Goal: Task Accomplishment & Management: Manage account settings

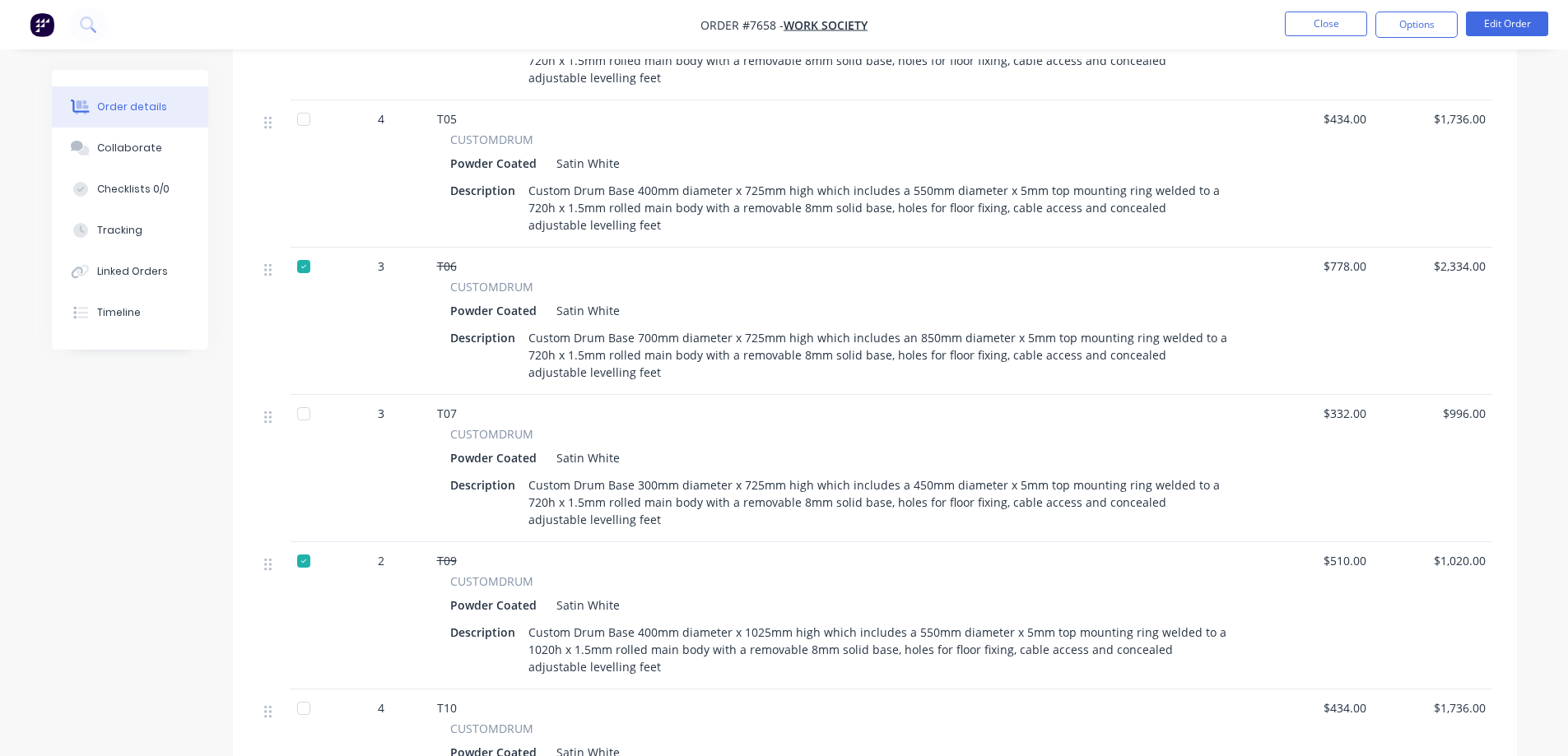
scroll to position [1152, 0]
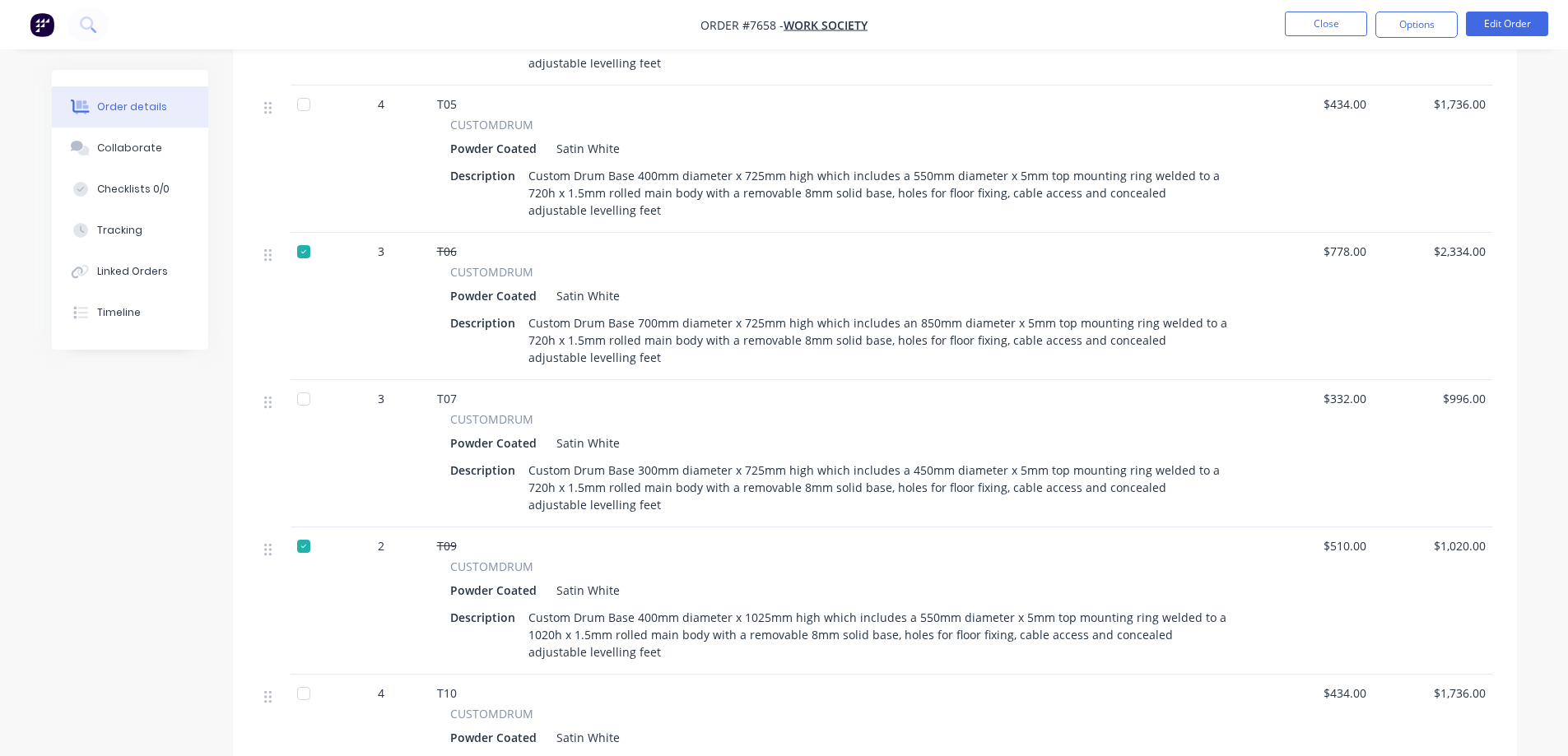
click at [303, 253] on div at bounding box center [303, 251] width 33 height 33
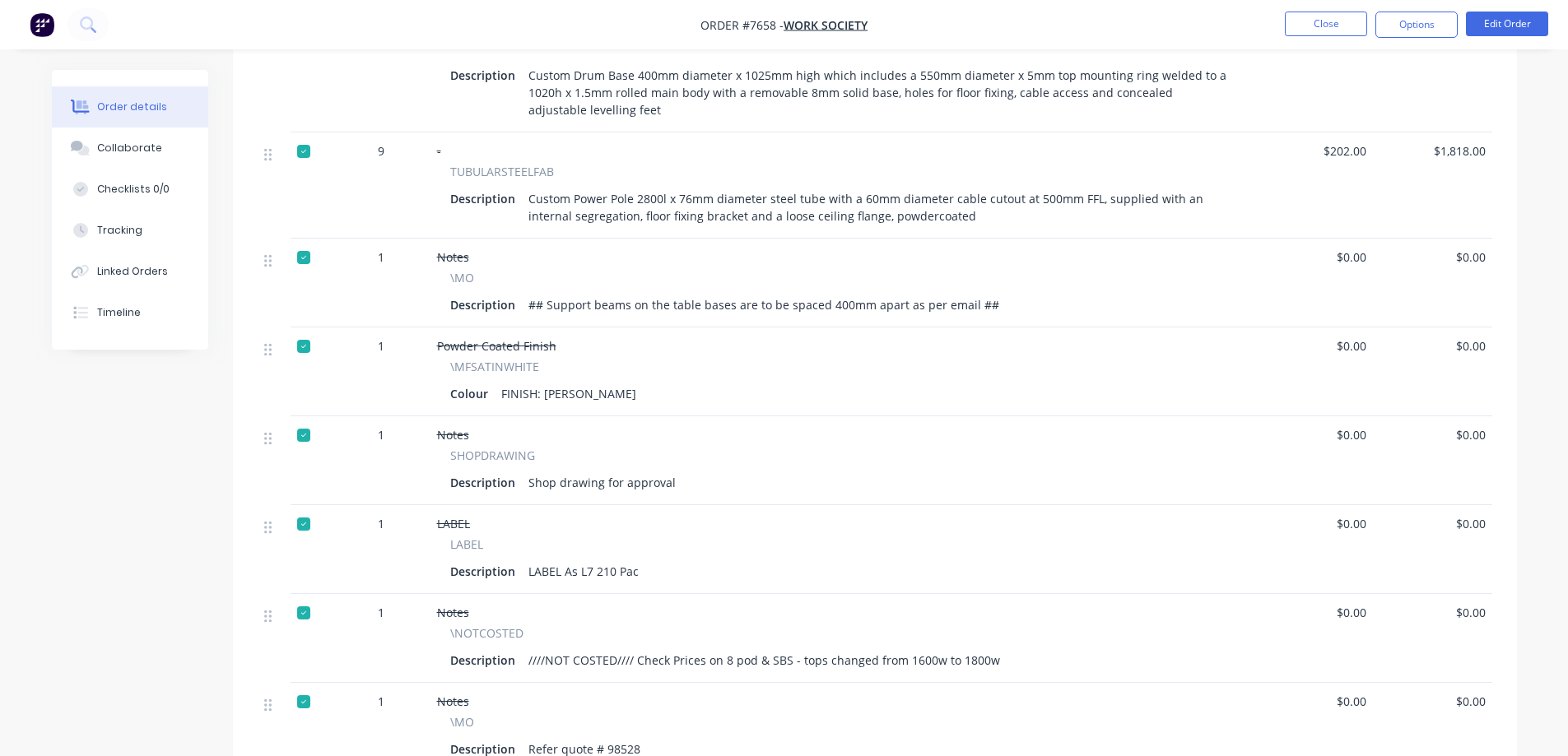
scroll to position [2262, 0]
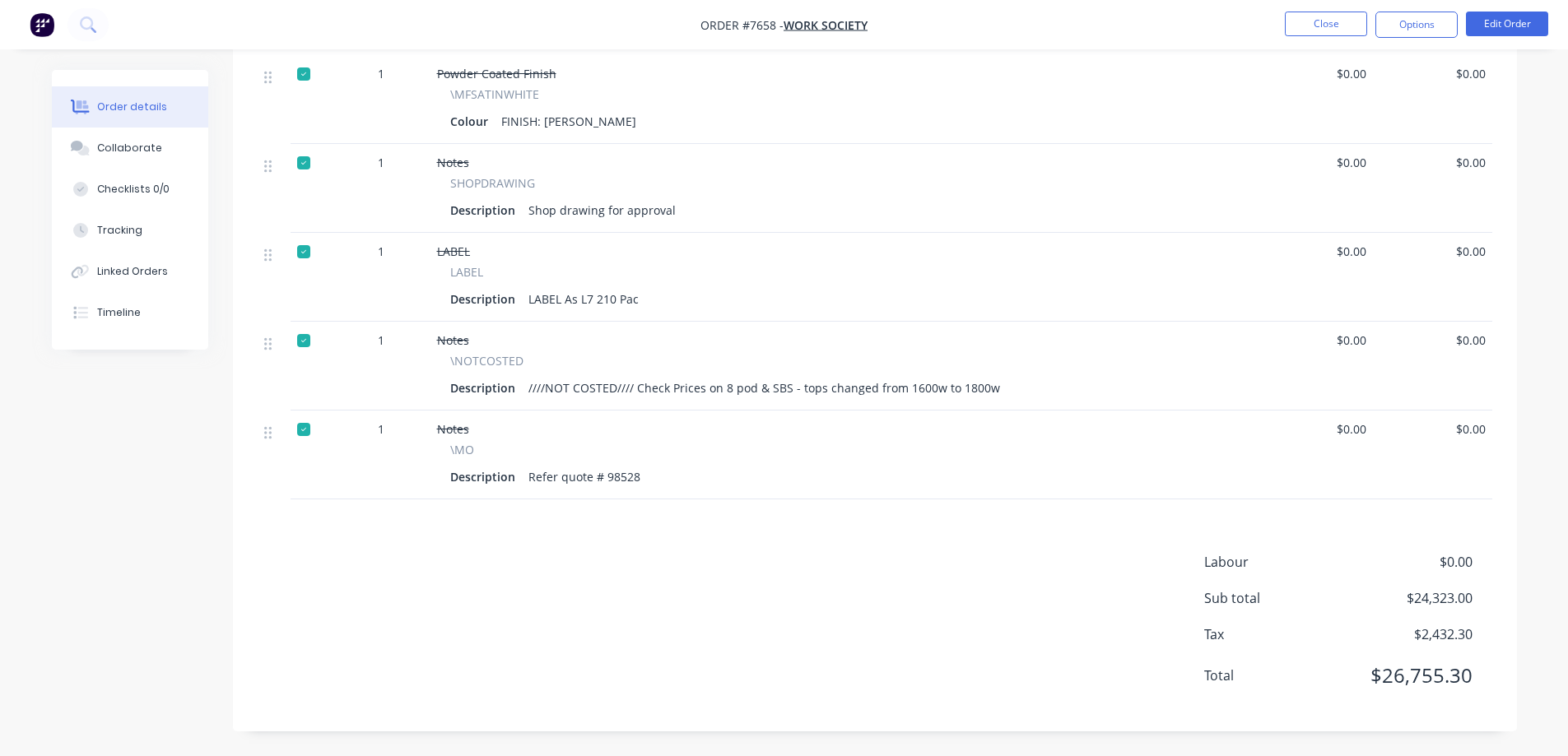
click at [303, 424] on div at bounding box center [303, 429] width 33 height 33
drag, startPoint x: 305, startPoint y: 338, endPoint x: 306, endPoint y: 328, distance: 10.0
click at [305, 337] on div at bounding box center [303, 340] width 33 height 33
click at [300, 248] on div at bounding box center [303, 251] width 33 height 33
click at [304, 163] on div at bounding box center [303, 162] width 33 height 33
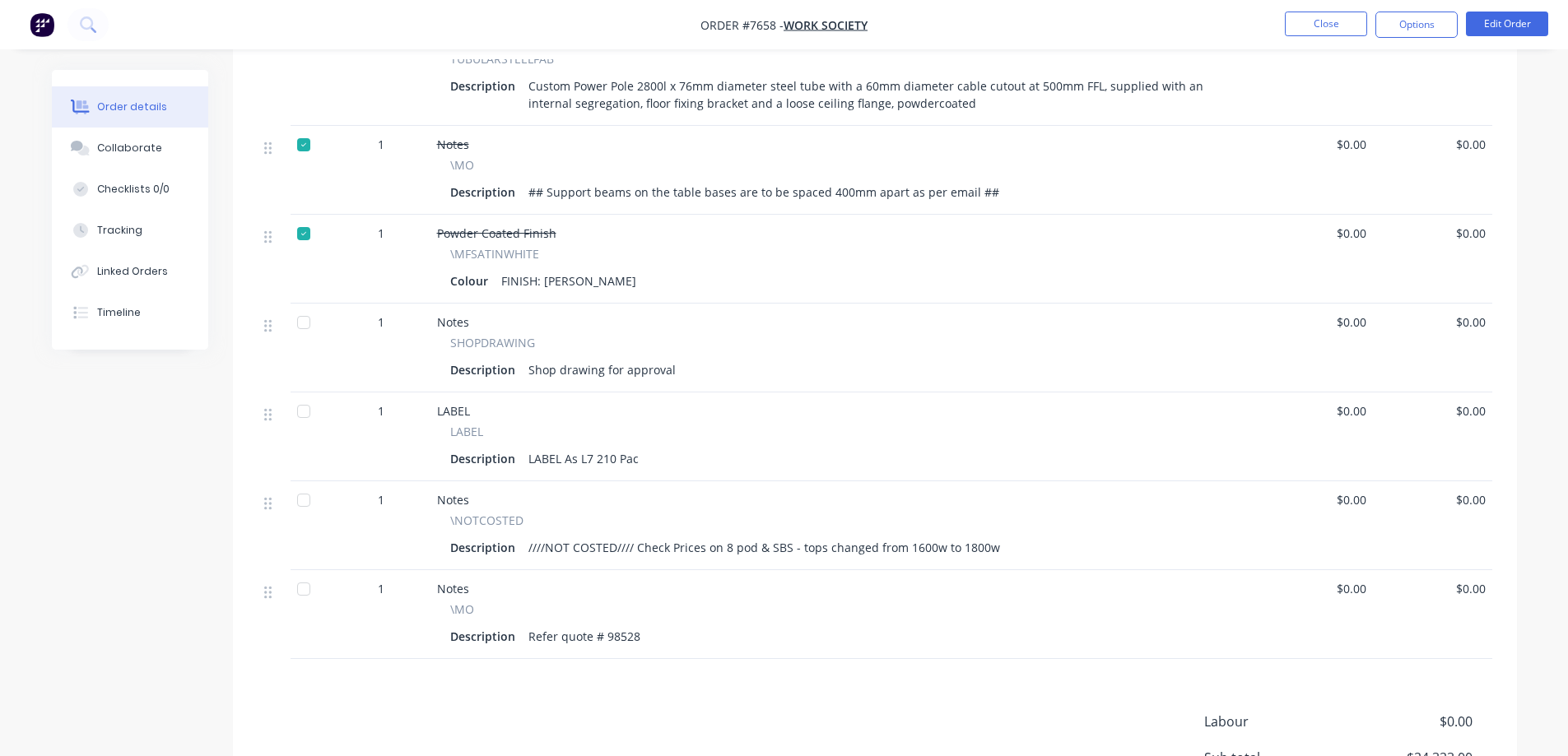
scroll to position [2097, 0]
click at [300, 238] on div at bounding box center [303, 238] width 33 height 33
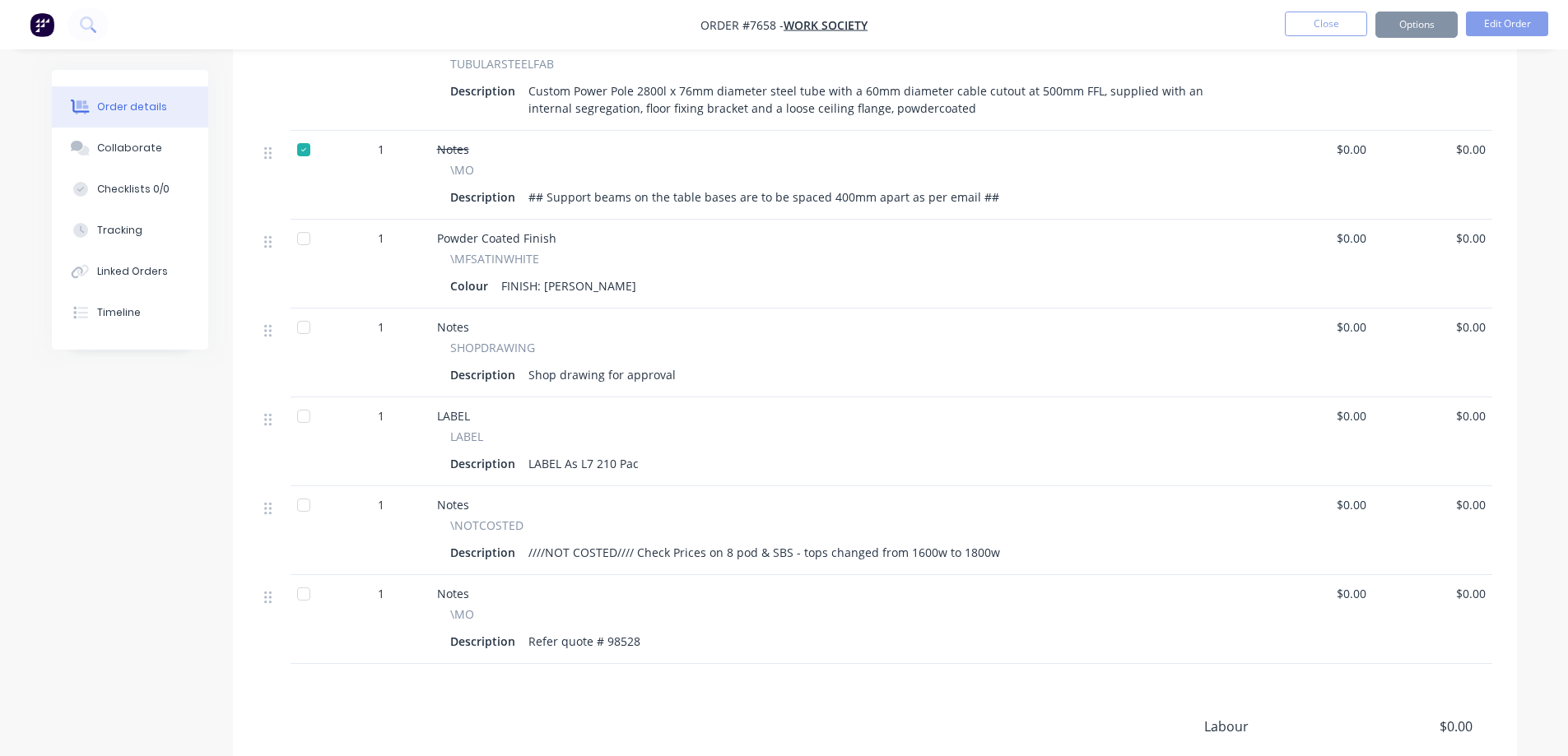
scroll to position [1850, 0]
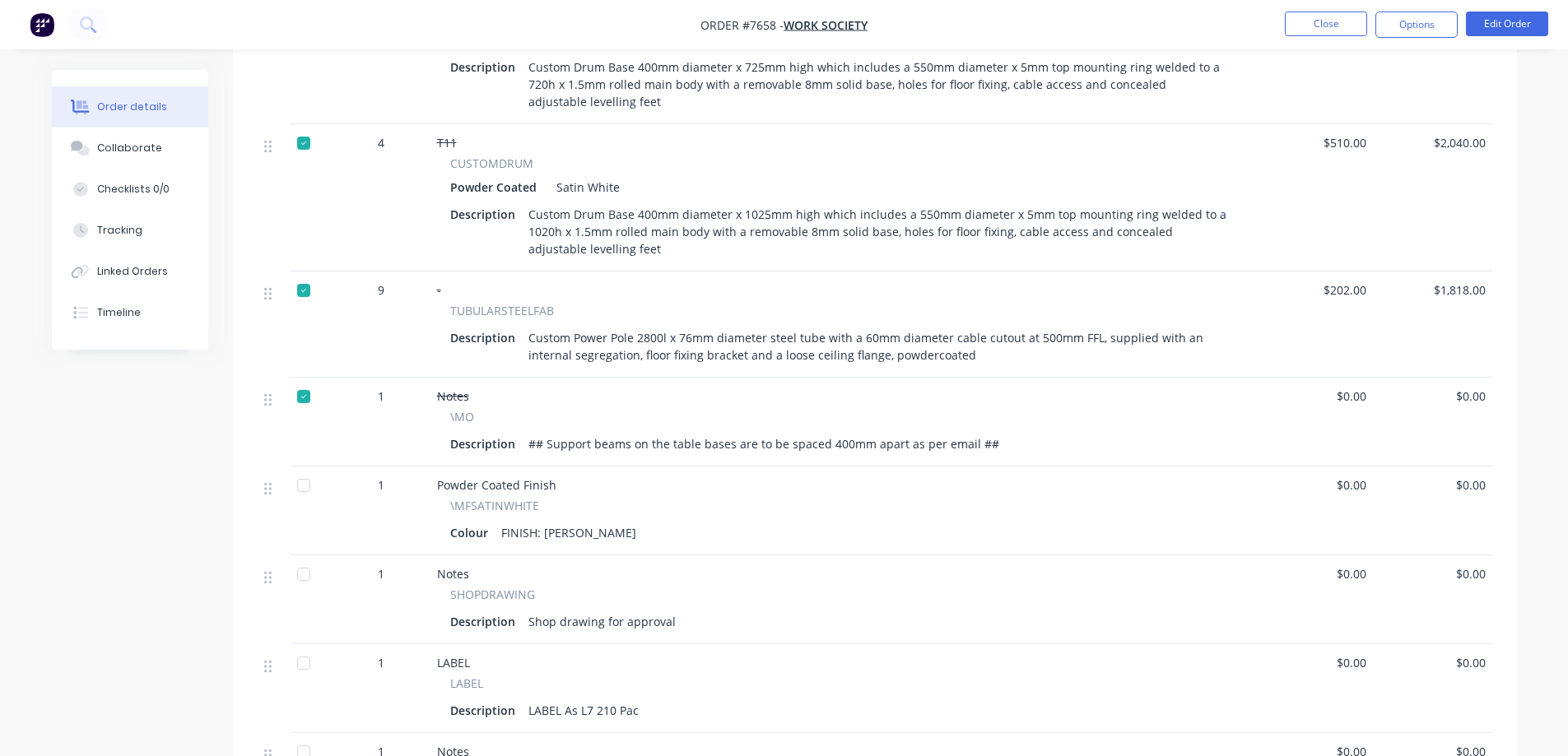
click at [302, 397] on div at bounding box center [303, 396] width 33 height 33
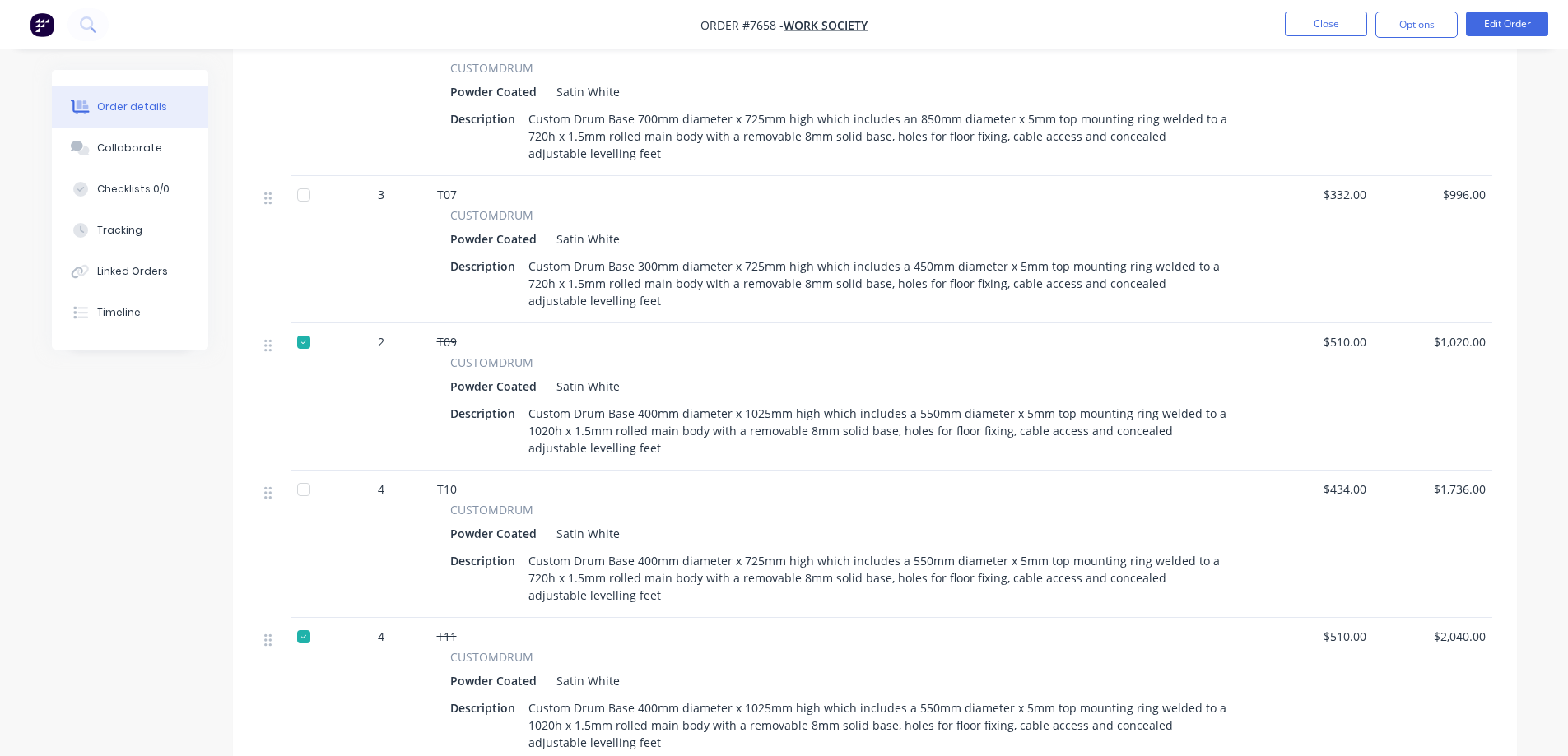
scroll to position [1439, 0]
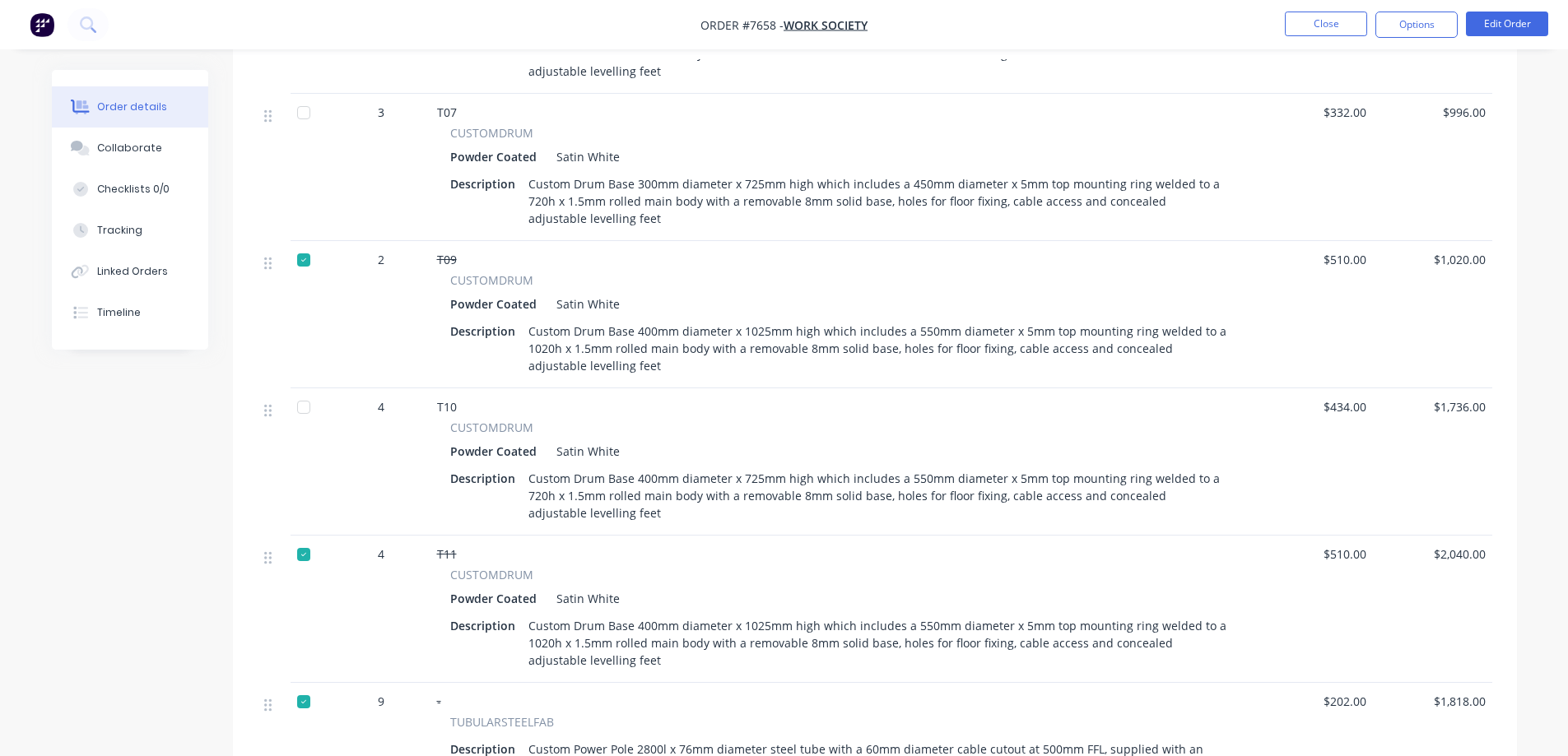
drag, startPoint x: 303, startPoint y: 555, endPoint x: 359, endPoint y: 518, distance: 67.1
click at [304, 555] on div at bounding box center [303, 554] width 33 height 33
click at [305, 260] on div at bounding box center [303, 260] width 33 height 33
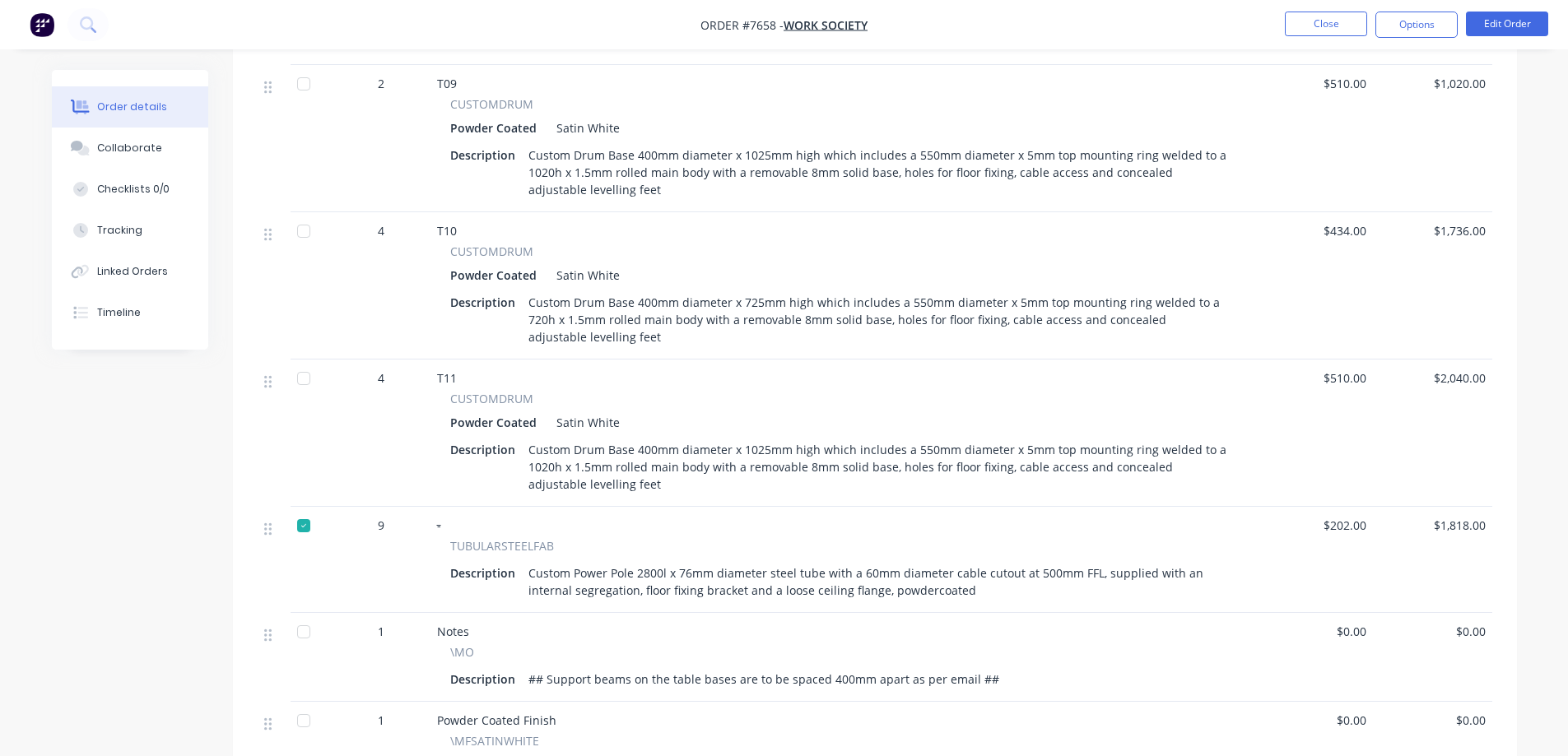
scroll to position [1646, 0]
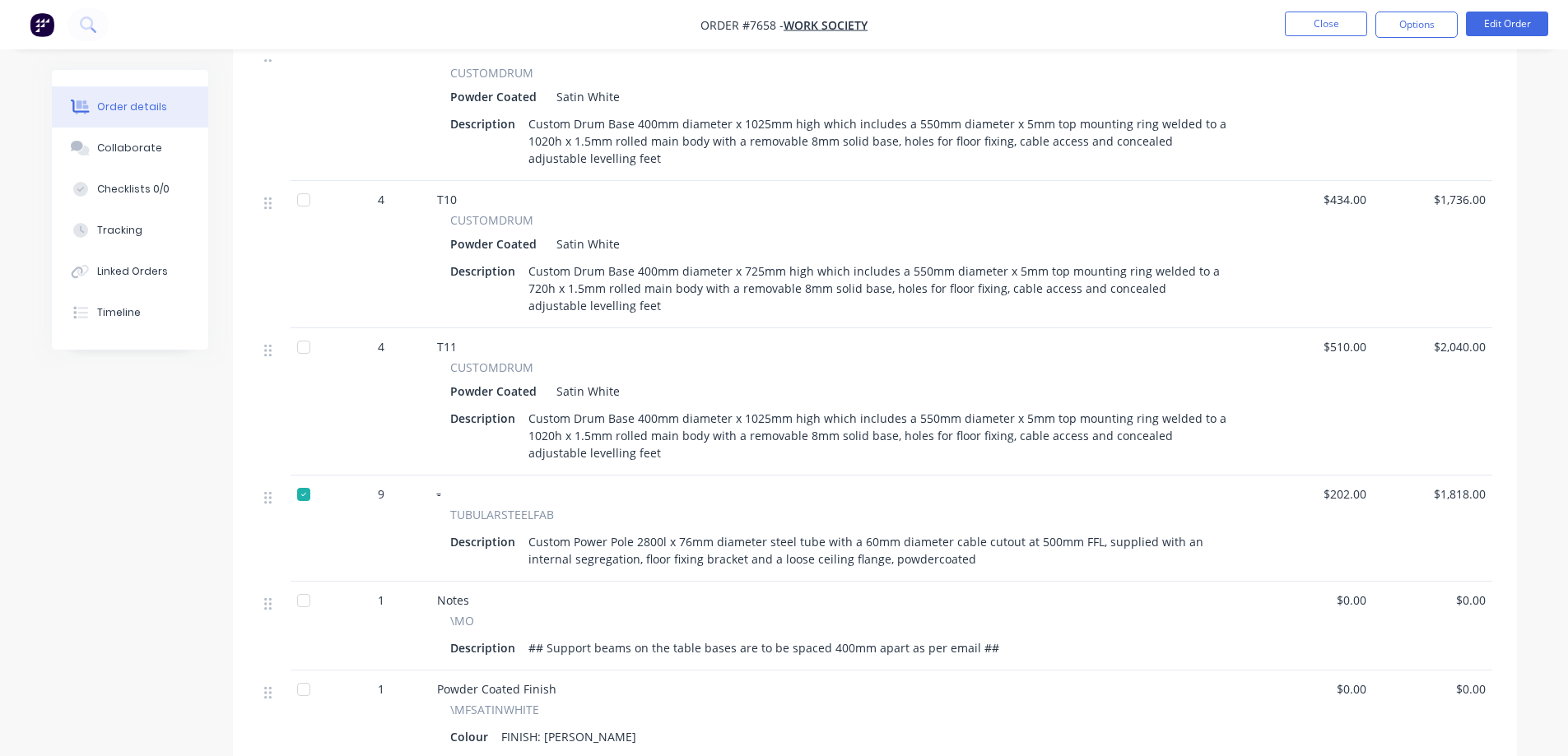
click at [299, 493] on div at bounding box center [303, 494] width 33 height 33
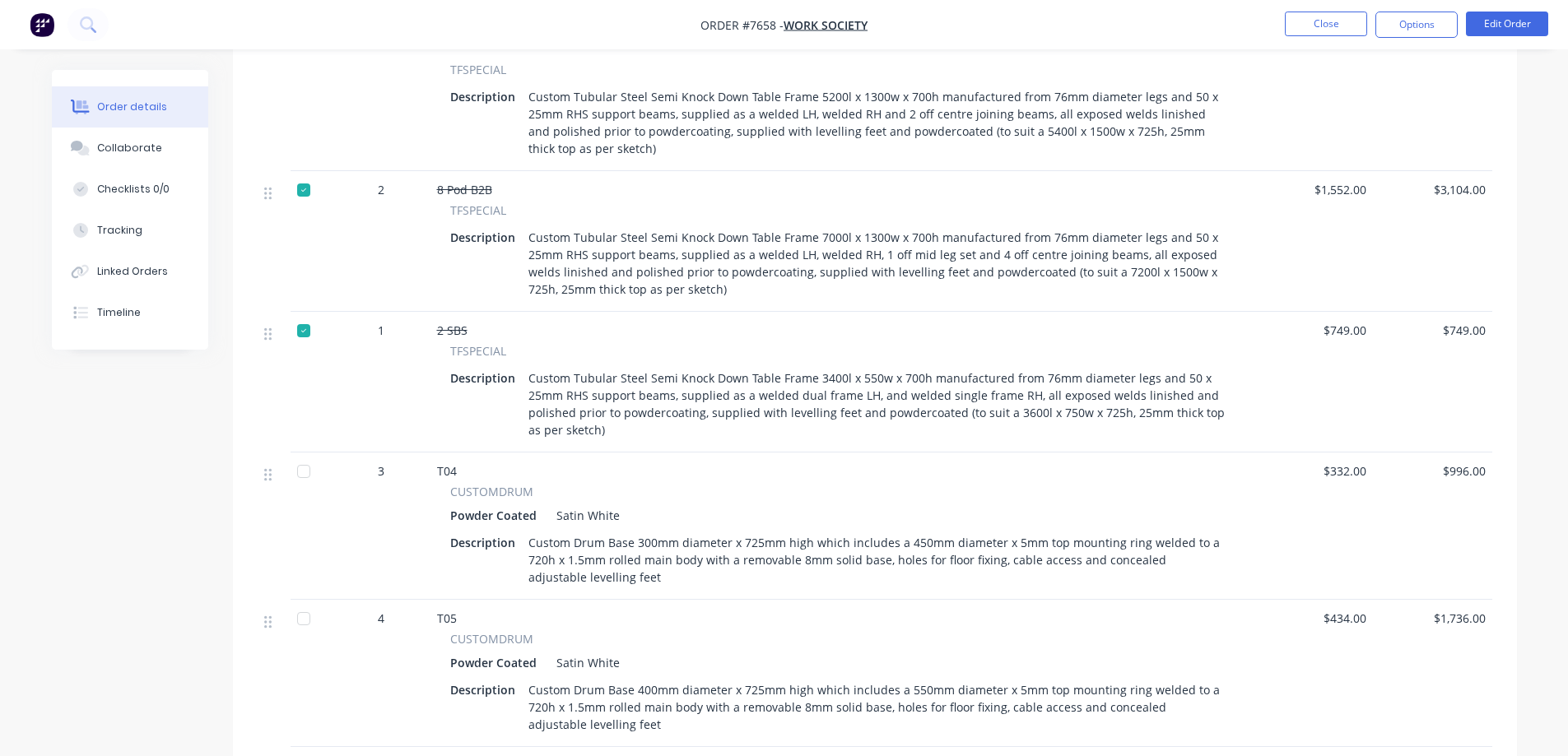
scroll to position [658, 0]
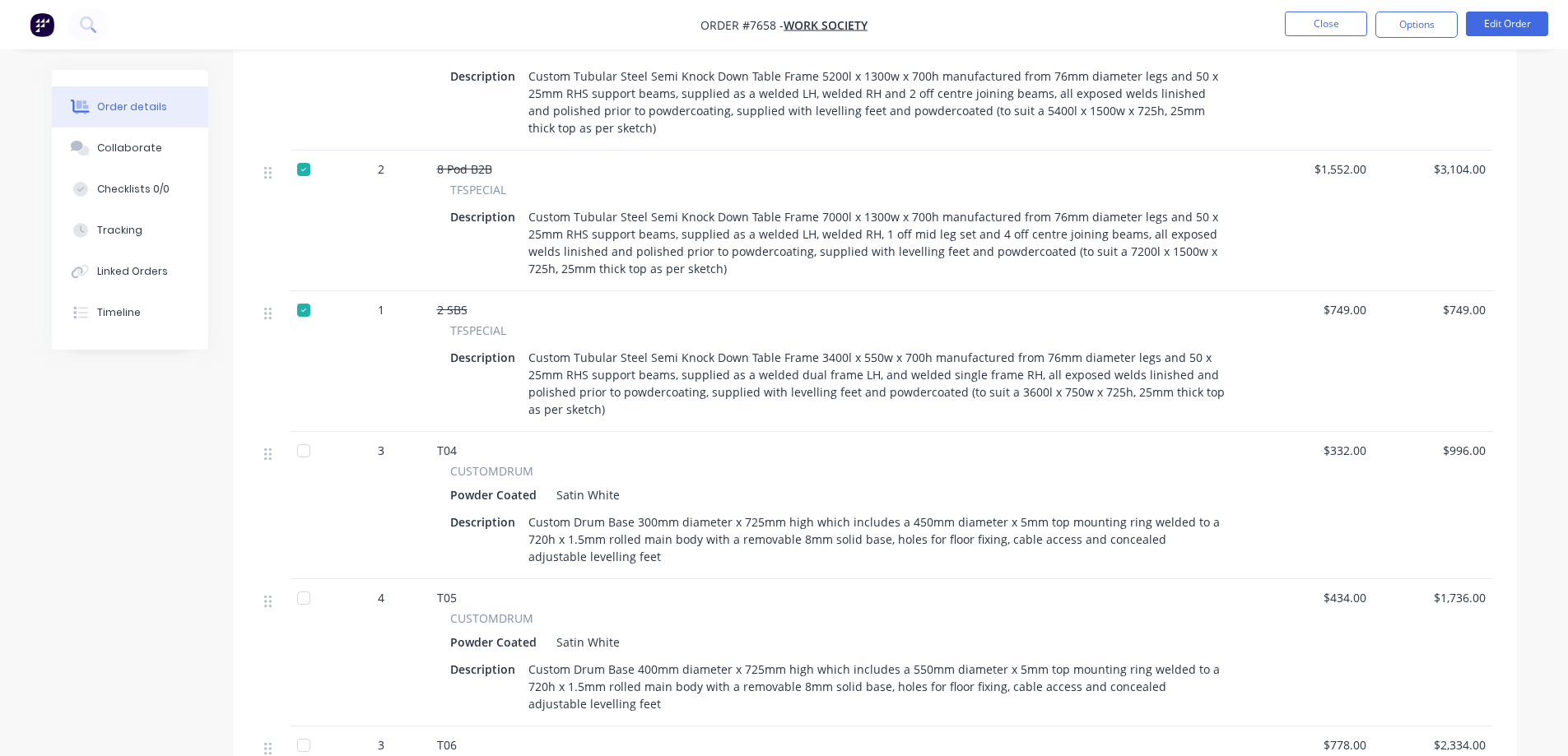
click at [302, 312] on div at bounding box center [303, 310] width 33 height 33
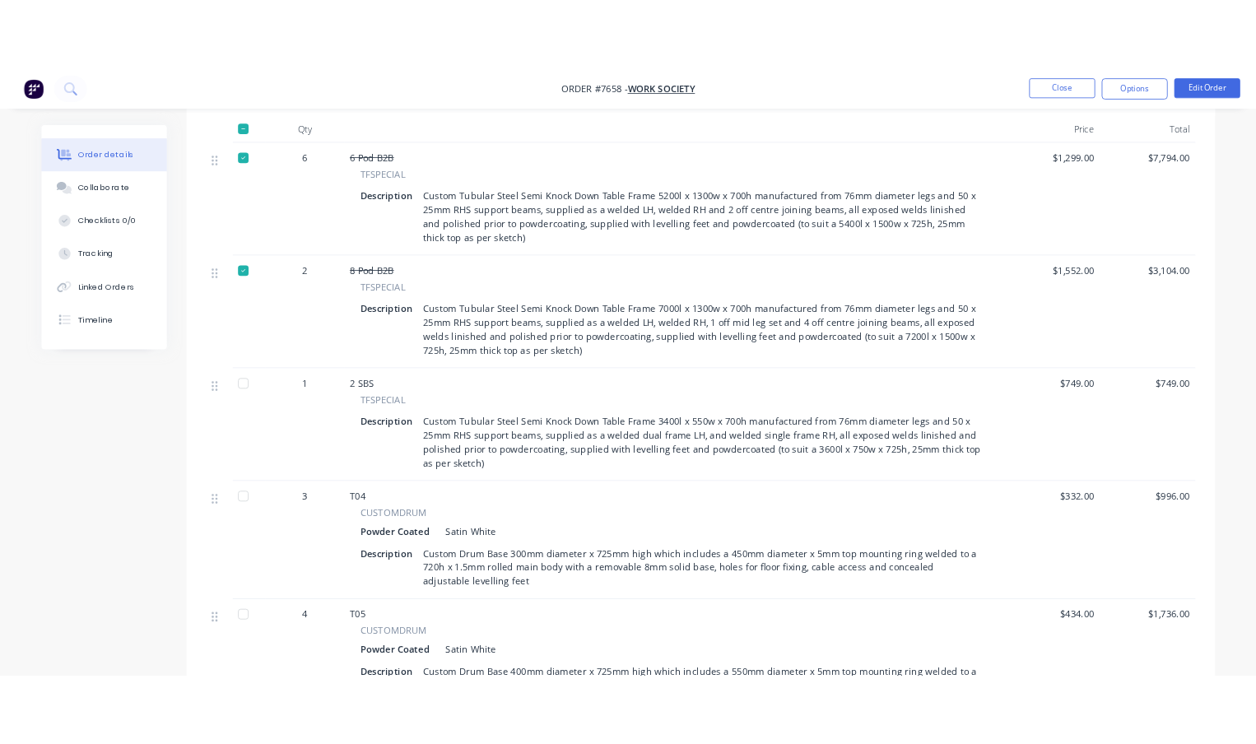
scroll to position [494, 0]
